Goal: Understand process/instructions

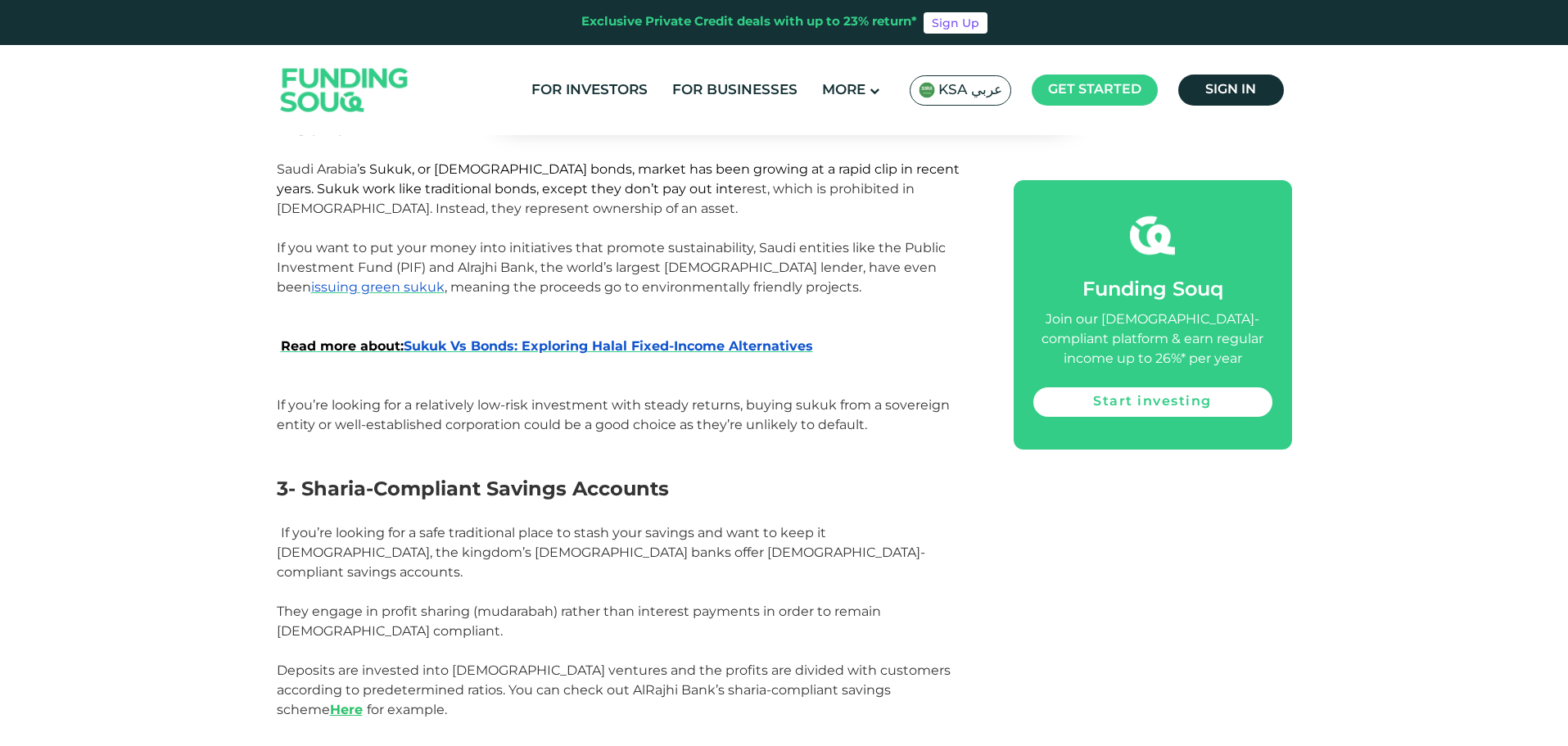
scroll to position [1474, 0]
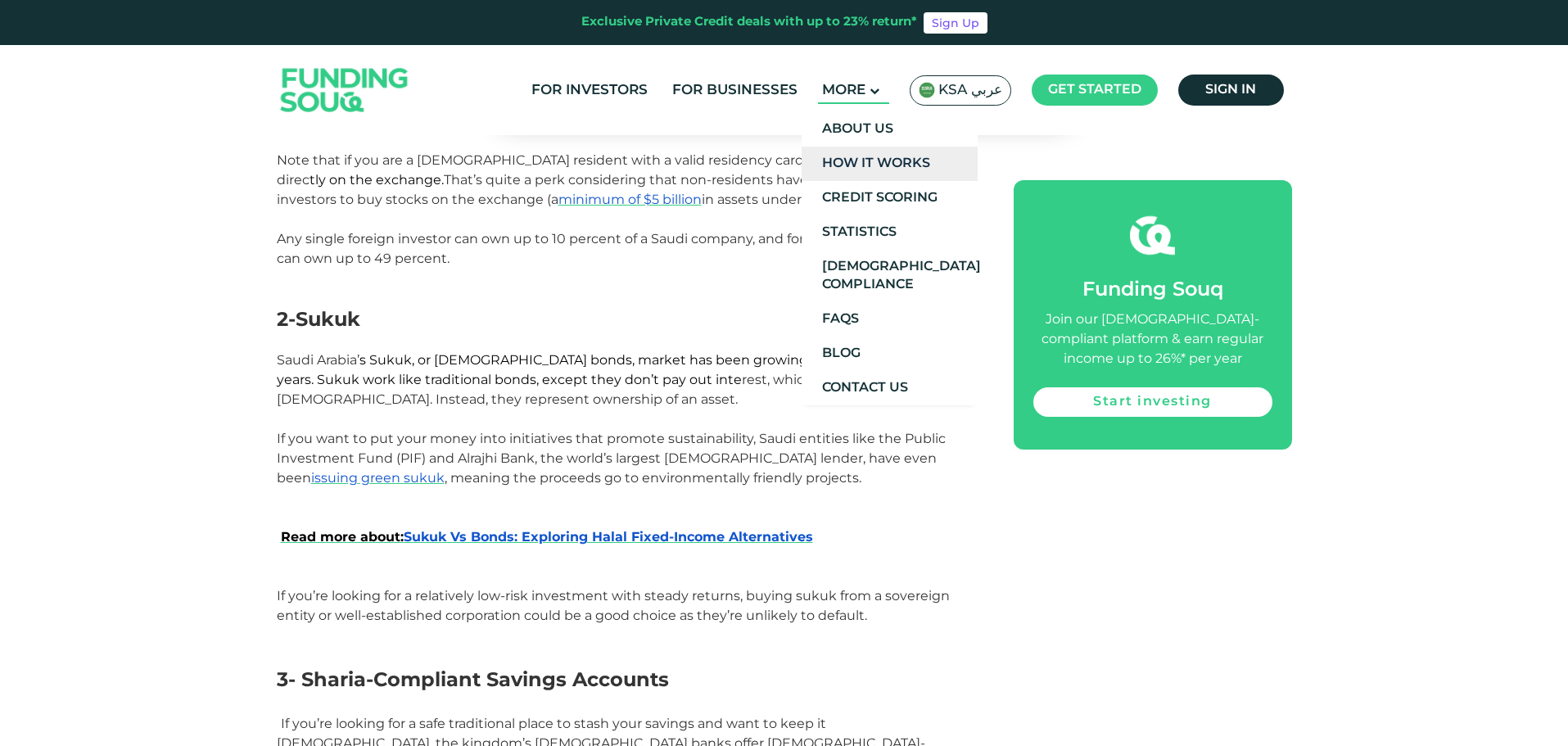
click at [860, 168] on link "How It Works" at bounding box center [889, 163] width 176 height 35
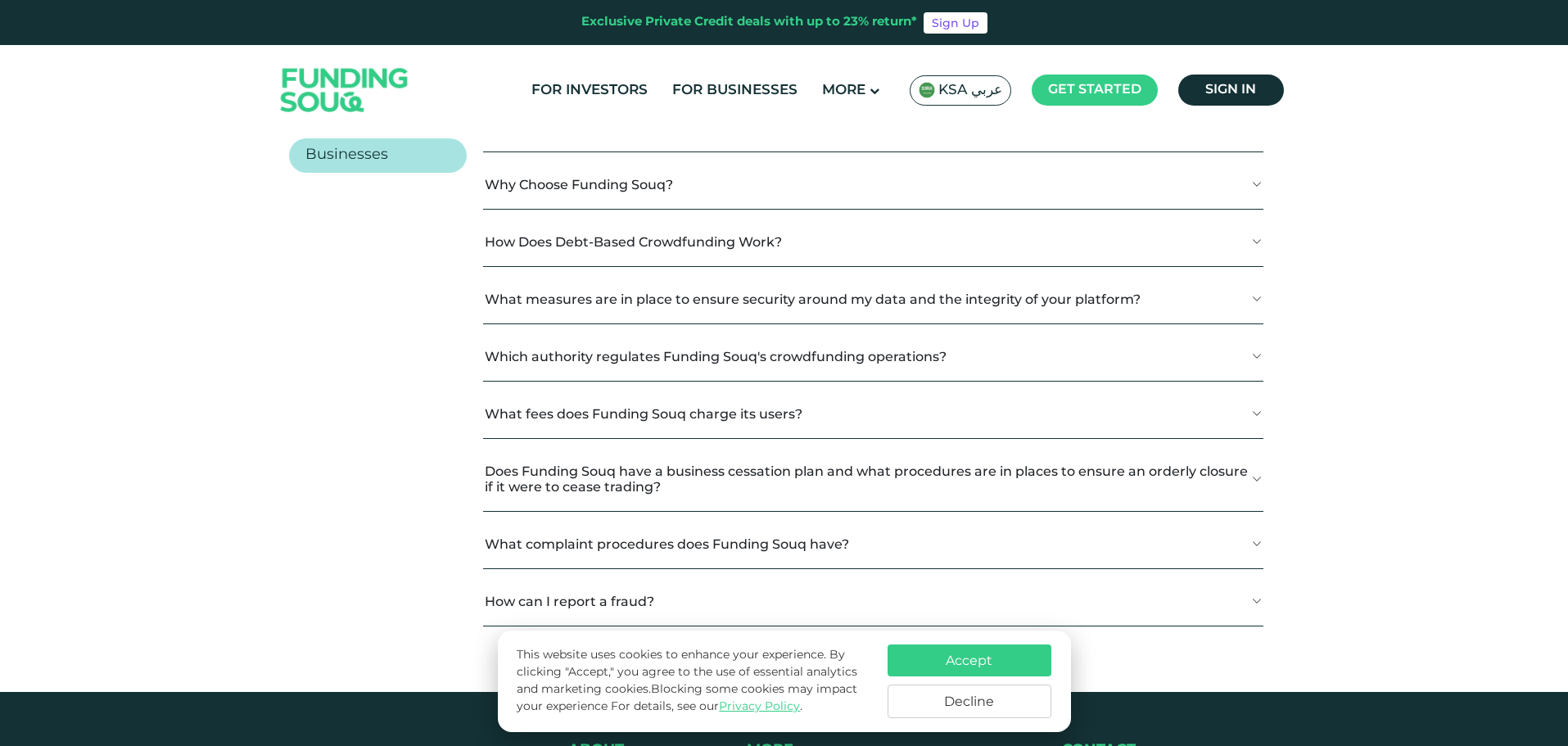
scroll to position [2129, 0]
